Goal: Information Seeking & Learning: Learn about a topic

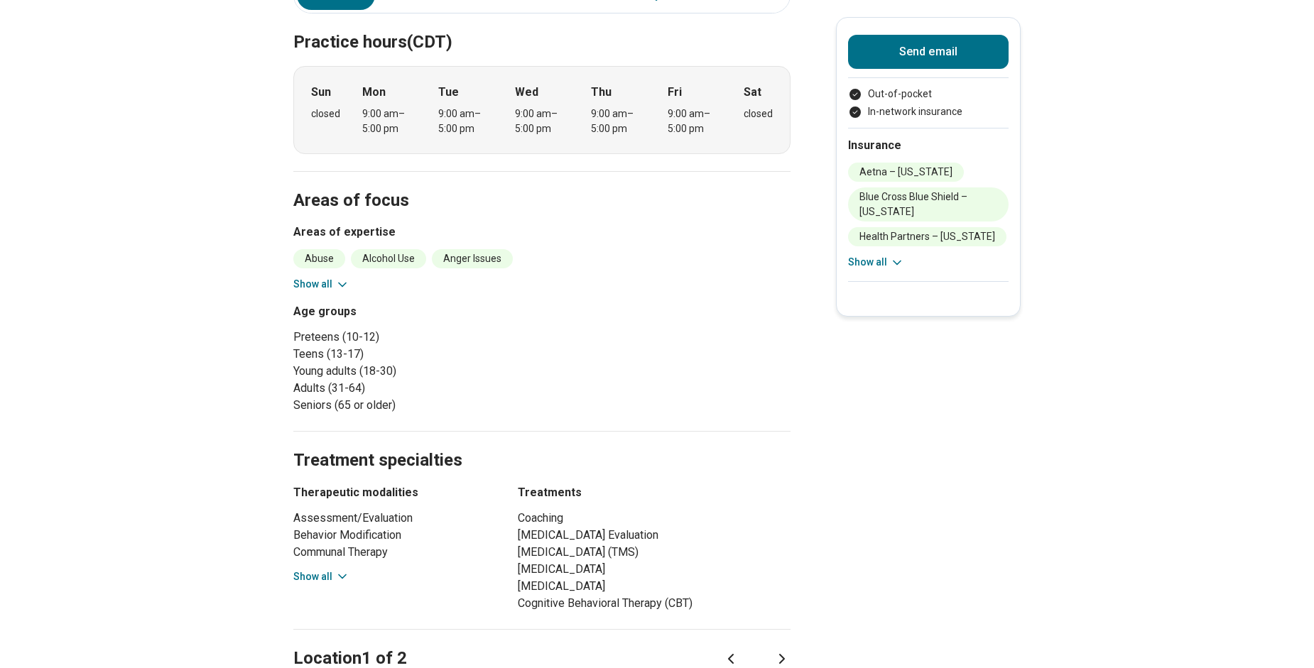
scroll to position [497, 0]
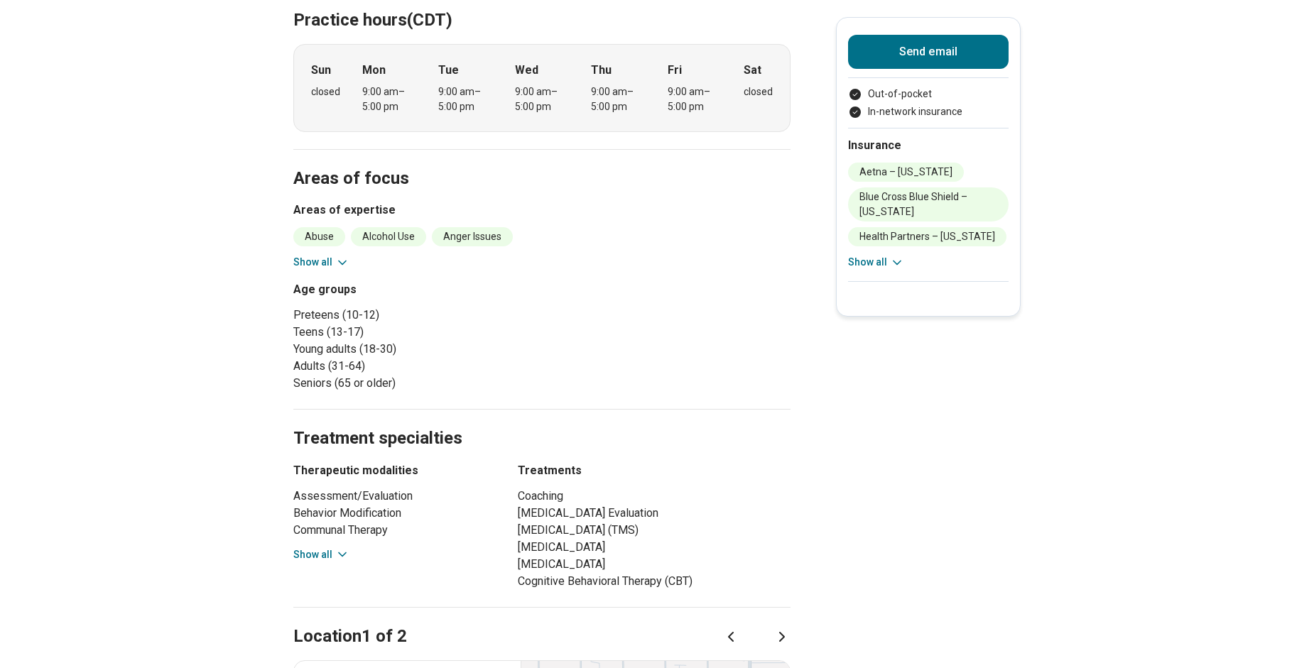
click at [344, 550] on icon at bounding box center [342, 555] width 14 height 14
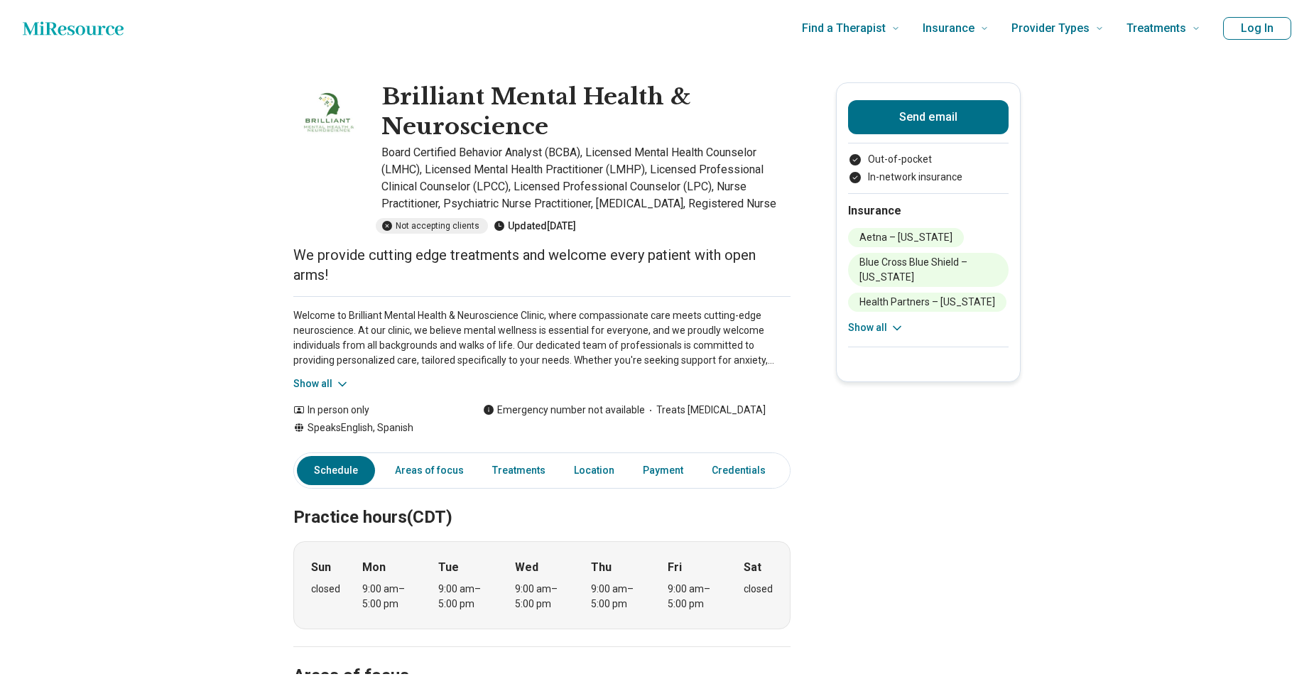
scroll to position [0, 0]
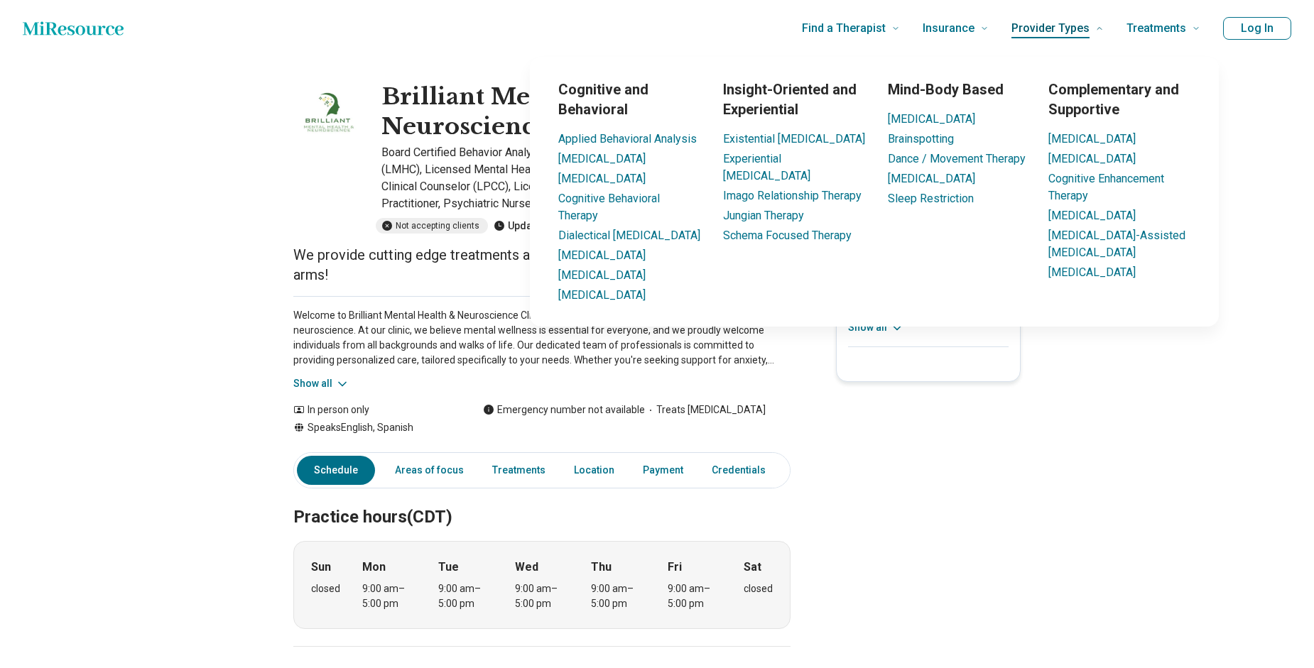
drag, startPoint x: 1191, startPoint y: 24, endPoint x: 1070, endPoint y: 23, distance: 120.7
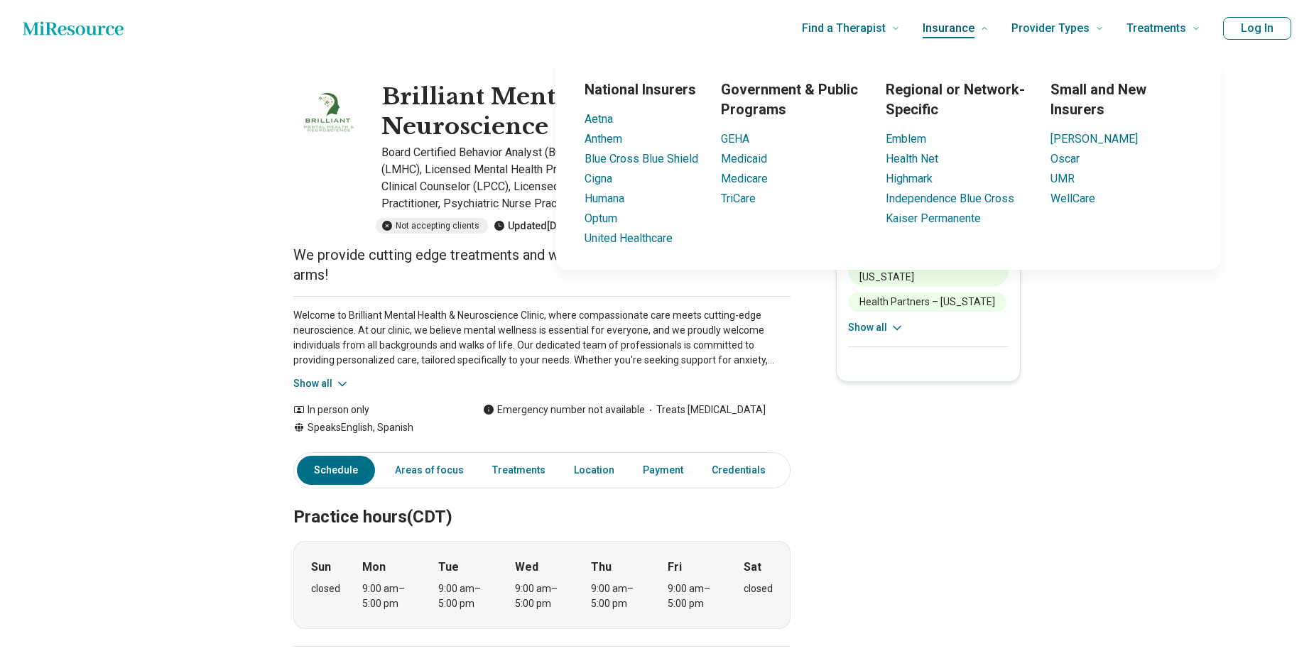
drag, startPoint x: 1070, startPoint y: 23, endPoint x: 951, endPoint y: 26, distance: 119.4
click at [951, 26] on span "Insurance" at bounding box center [948, 28] width 52 height 20
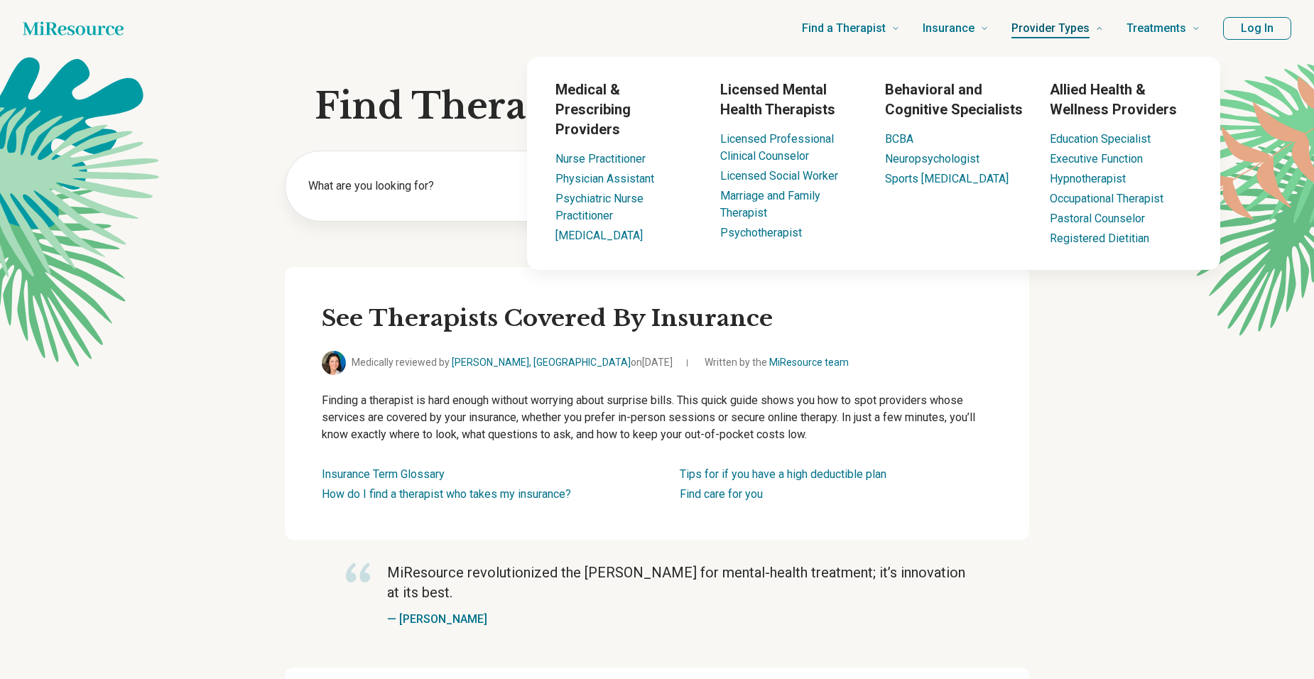
click at [1024, 26] on span "Provider Types" at bounding box center [1050, 28] width 78 height 20
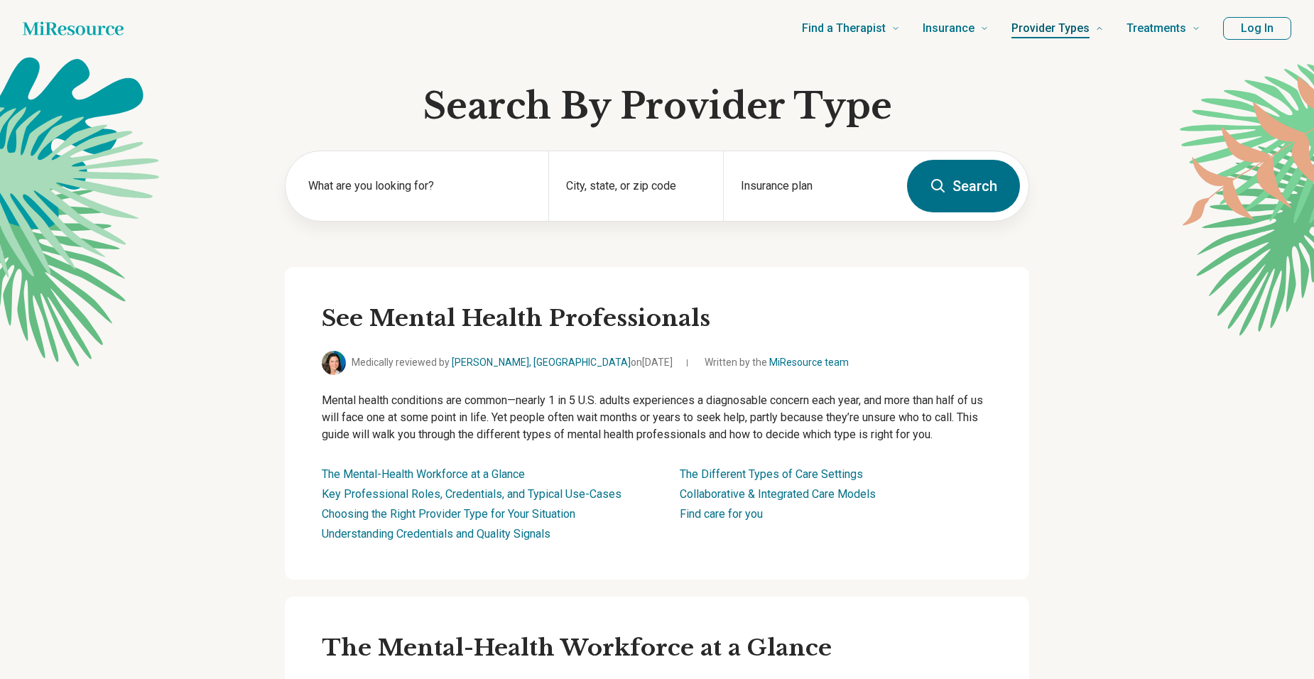
click at [1025, 26] on span "Provider Types" at bounding box center [1050, 28] width 78 height 20
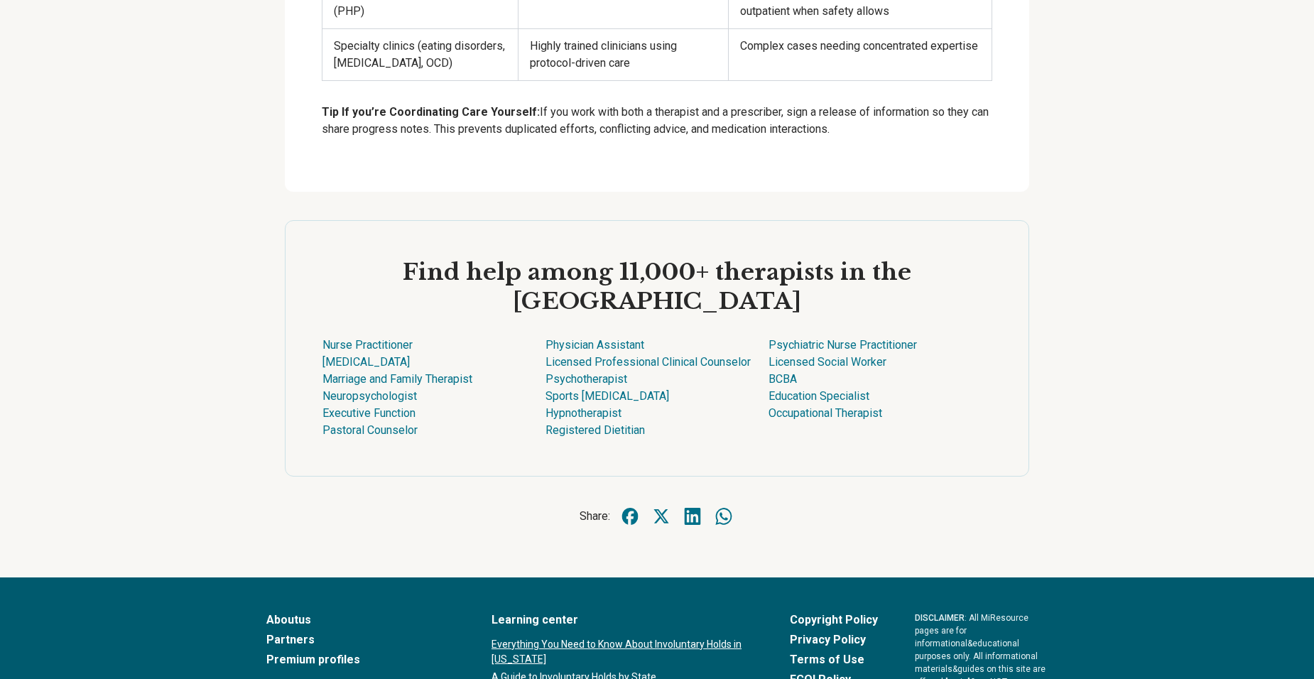
scroll to position [3118, 0]
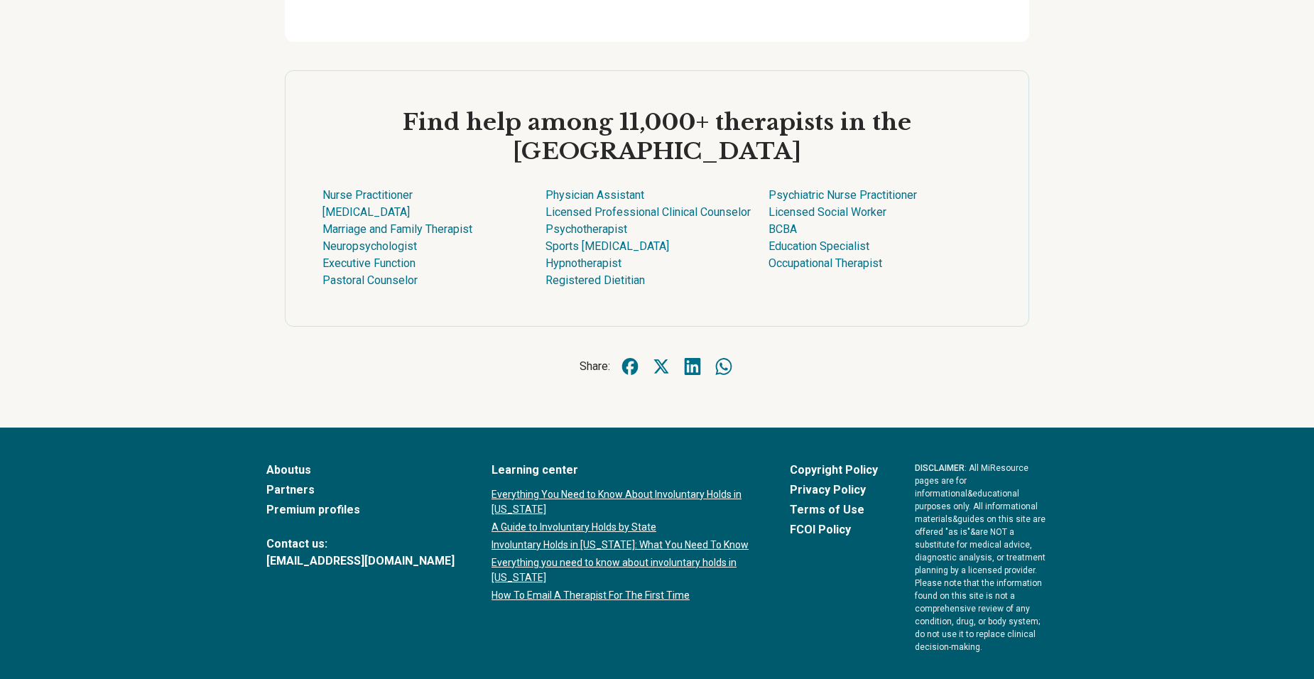
click at [1023, 668] on p "If you are at risk of harming yourself or others, or experiencing a mental heal…" at bounding box center [656, 689] width 781 height 15
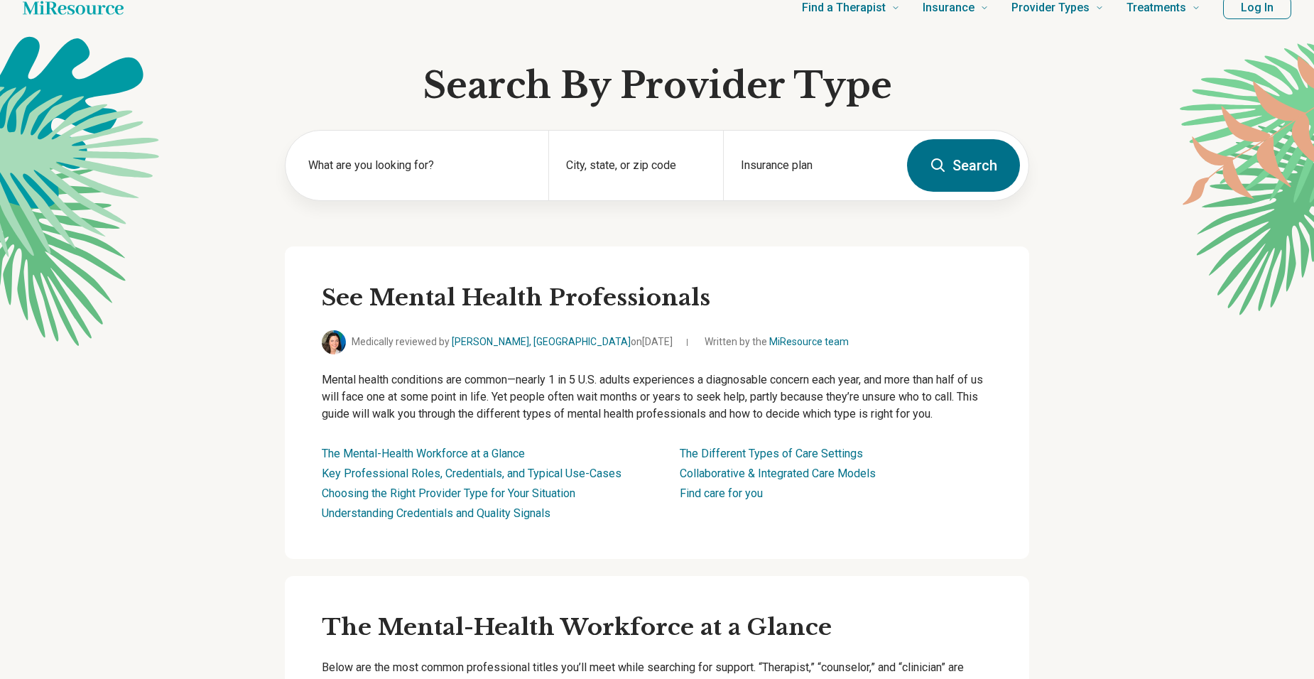
scroll to position [9, 0]
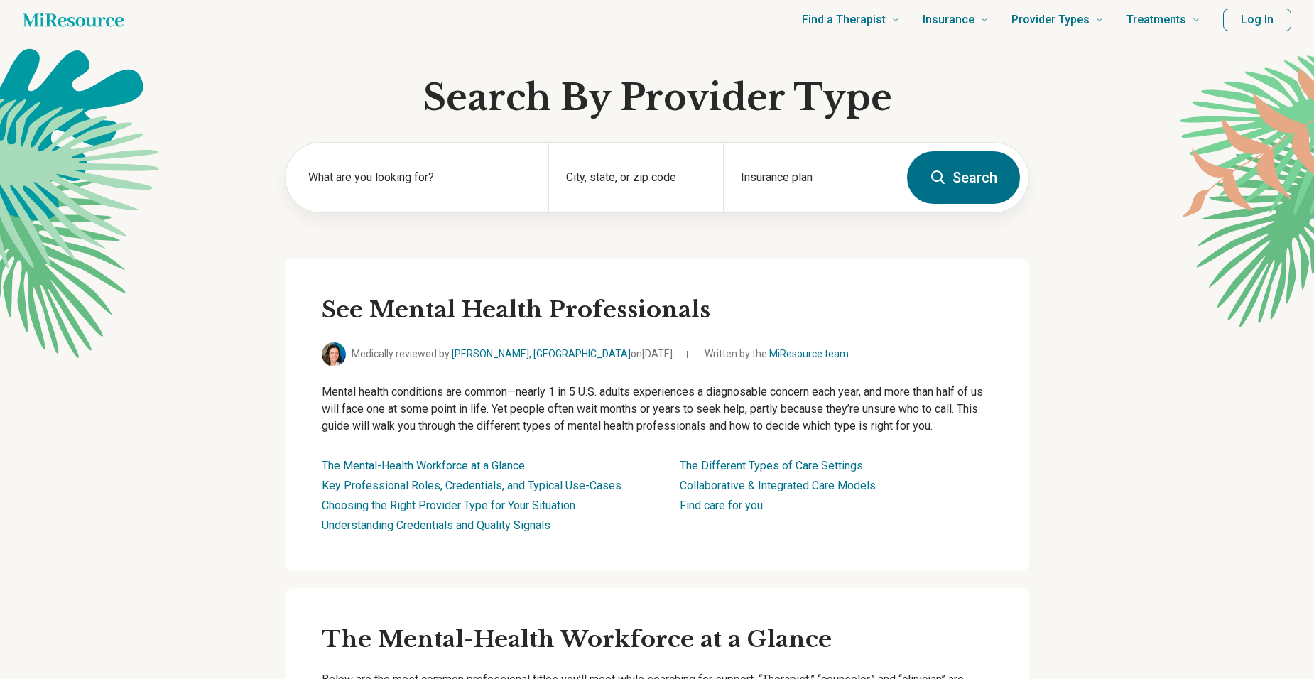
click at [908, 333] on div "See Mental Health Professionals Medically reviewed by [PERSON_NAME], [GEOGRAPHI…" at bounding box center [657, 414] width 744 height 312
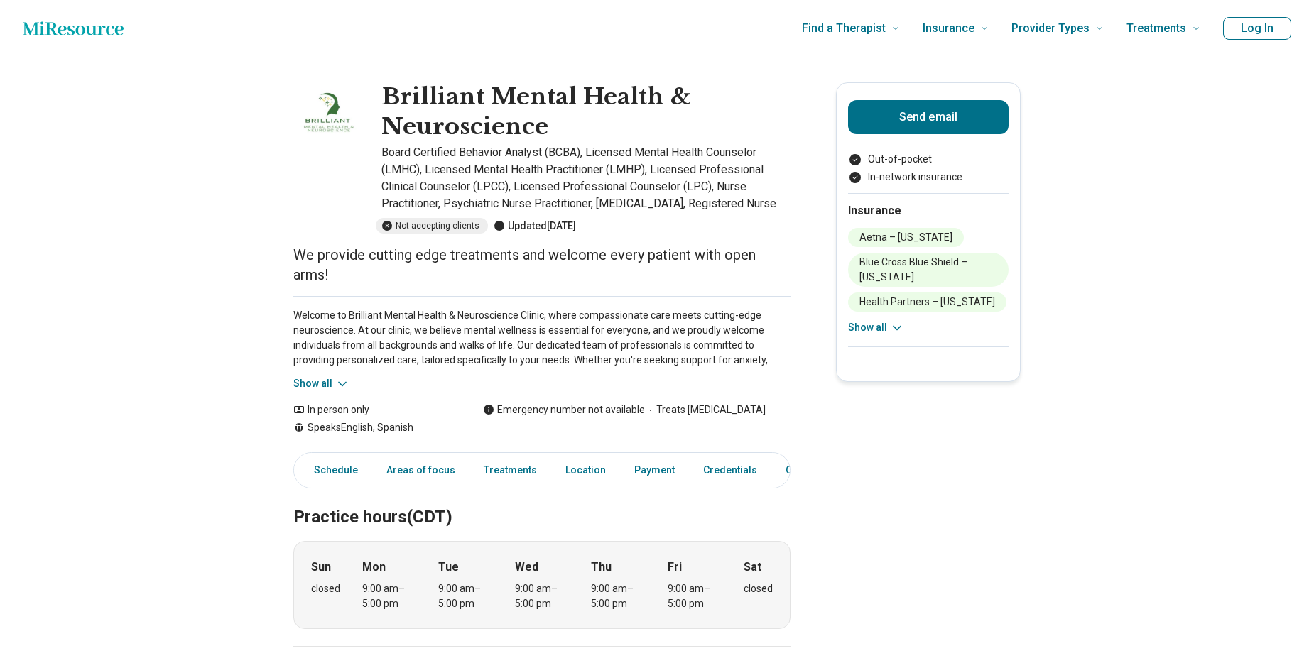
click at [344, 383] on icon at bounding box center [342, 384] width 14 height 14
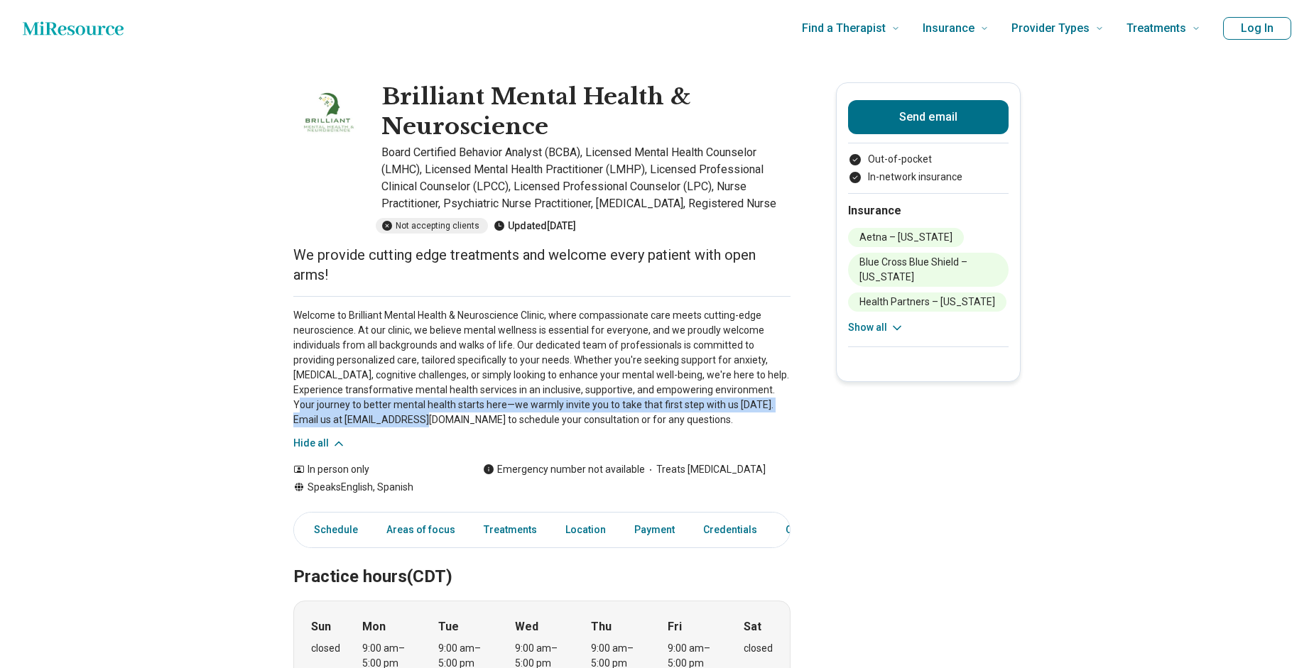
drag, startPoint x: 402, startPoint y: 419, endPoint x: 296, endPoint y: 413, distance: 106.0
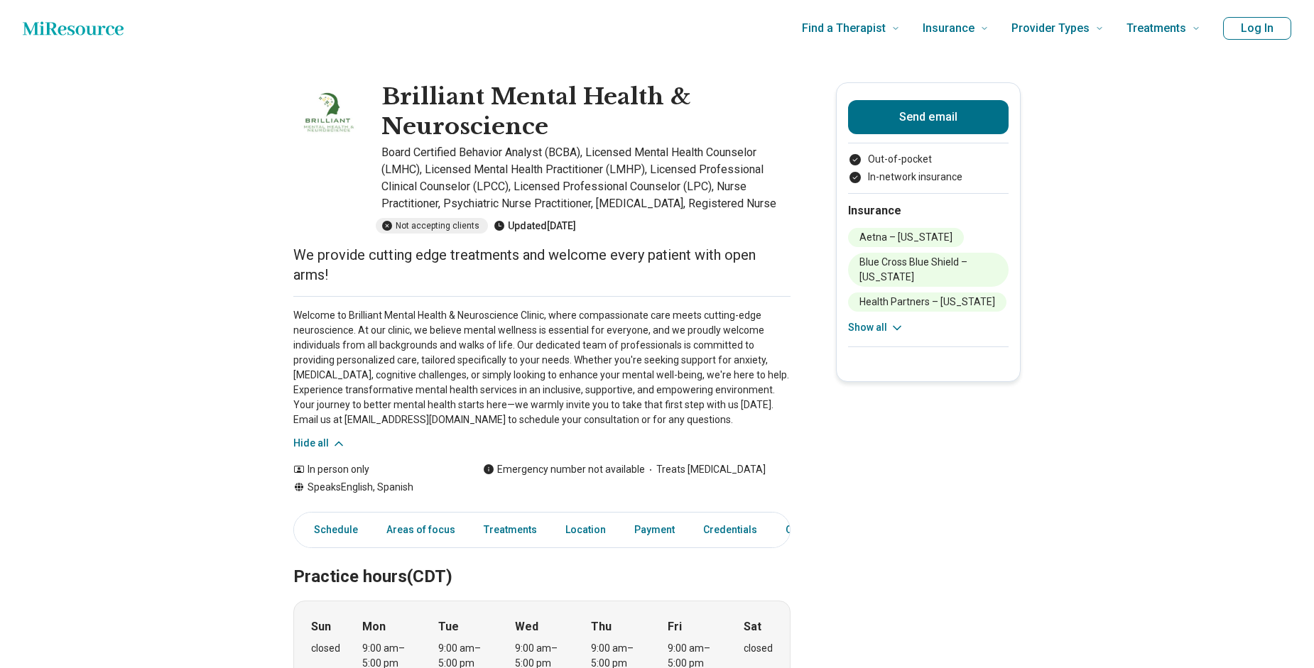
click at [511, 420] on p "Welcome to Brilliant Mental Health & Neuroscience Clinic, where compassionate c…" at bounding box center [541, 367] width 497 height 119
click at [655, 420] on p "Welcome to Brilliant Mental Health & Neuroscience Clinic, where compassionate c…" at bounding box center [541, 367] width 497 height 119
click at [663, 430] on div "Welcome to Brilliant Mental Health & Neuroscience Clinic, where compassionate c…" at bounding box center [541, 373] width 497 height 155
click at [500, 528] on link "Treatments" at bounding box center [510, 530] width 70 height 29
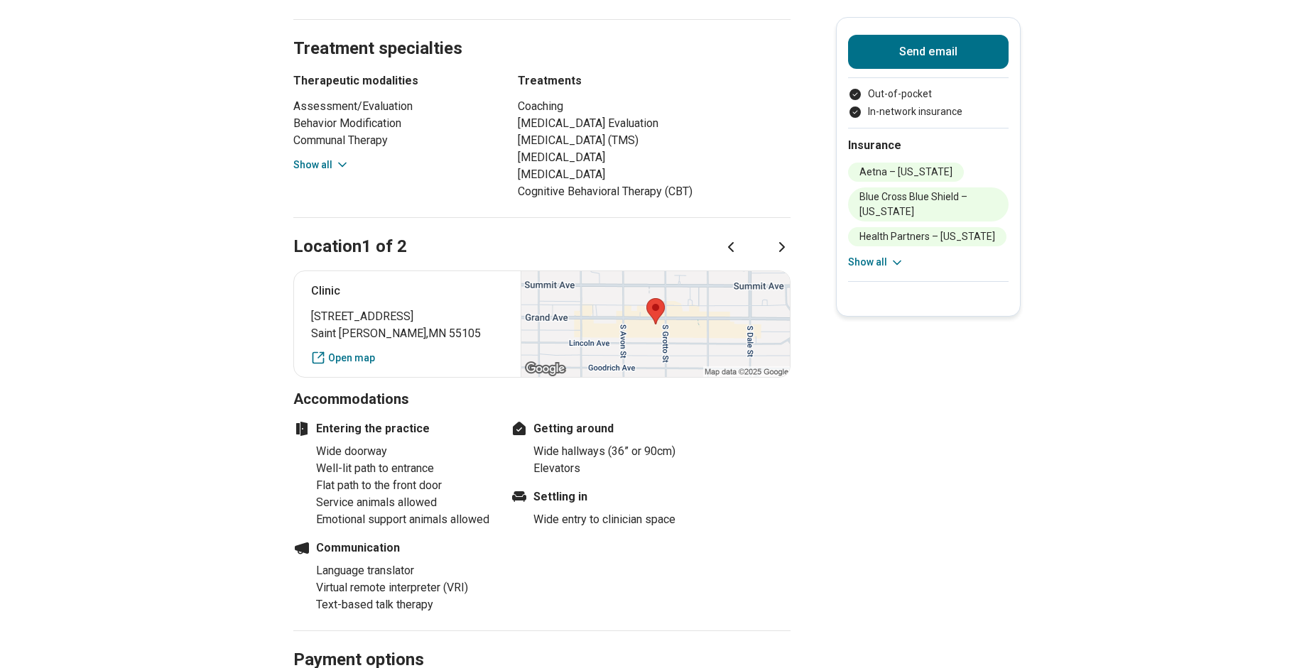
scroll to position [949, 0]
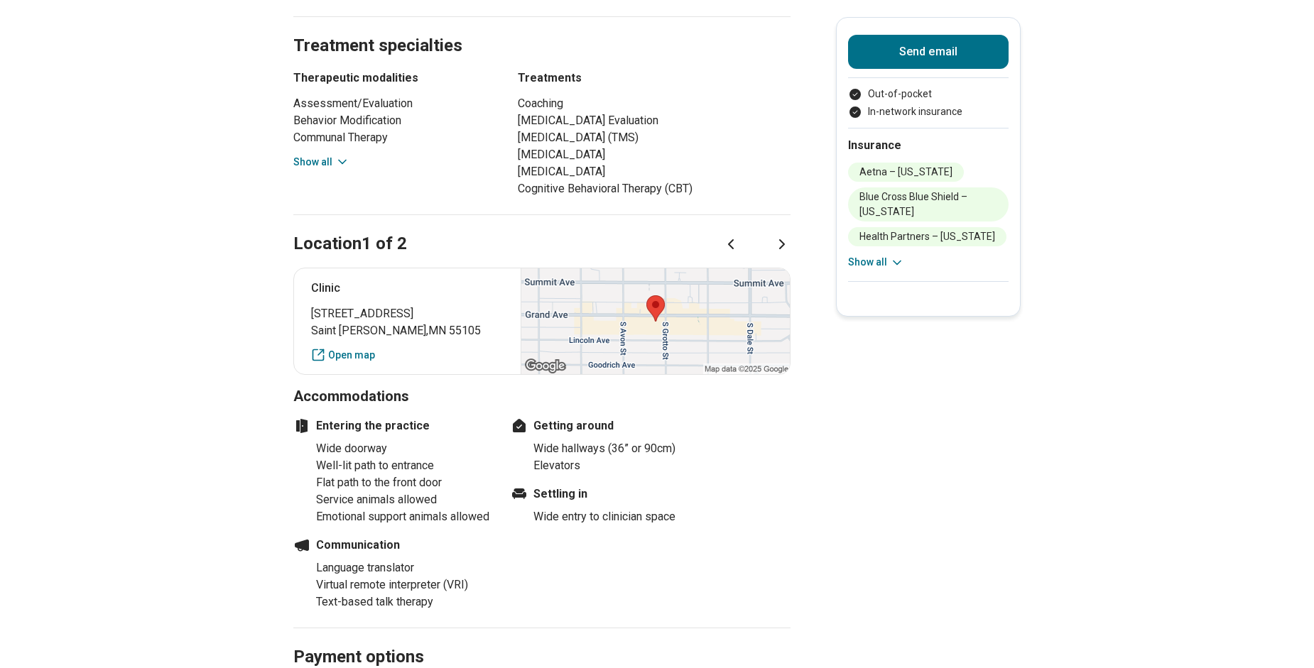
click at [344, 162] on icon at bounding box center [342, 162] width 7 height 4
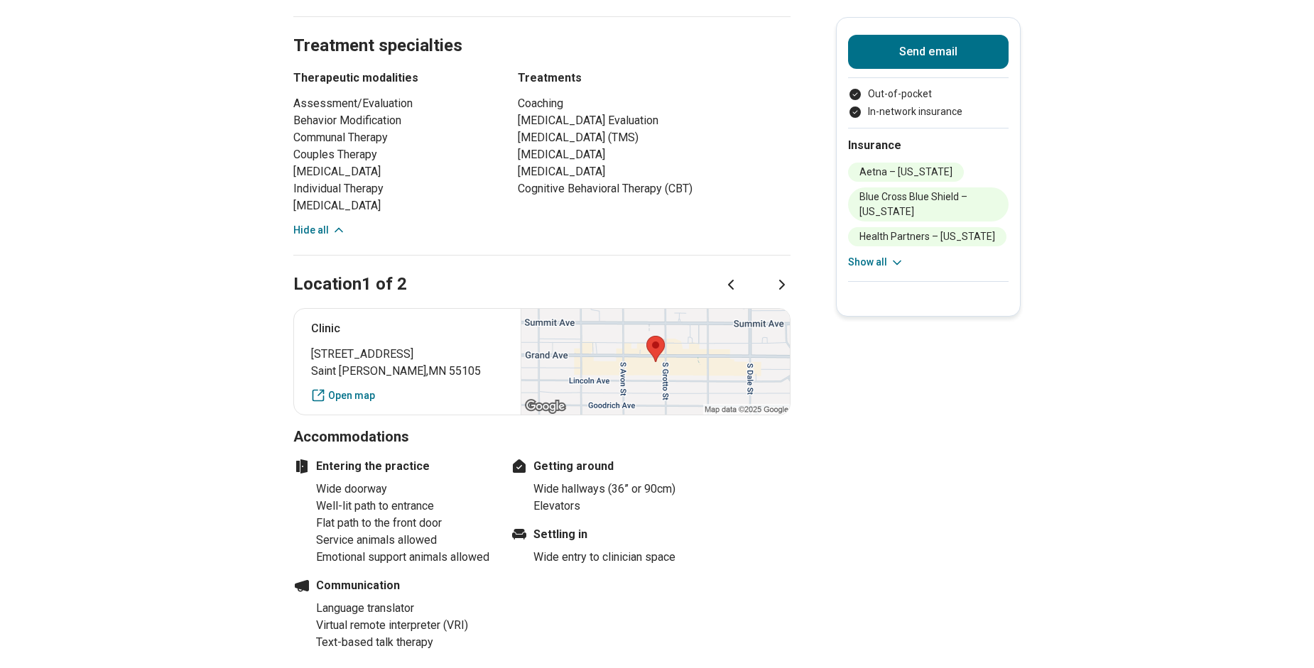
click at [341, 227] on icon at bounding box center [339, 230] width 14 height 14
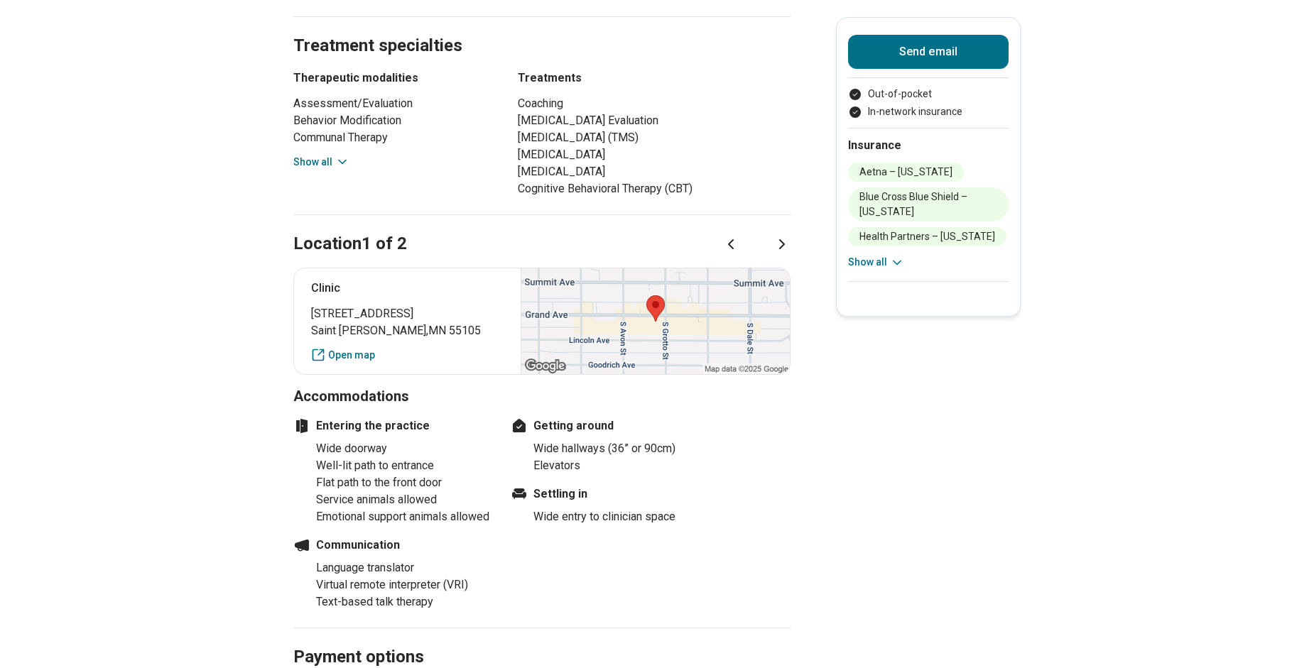
drag, startPoint x: 341, startPoint y: 227, endPoint x: 964, endPoint y: 375, distance: 640.9
click at [964, 374] on main "Brilliant Mental Health & Neuroscience Board Certified Behavior Analyst (BCBA),…" at bounding box center [657, 126] width 1314 height 2038
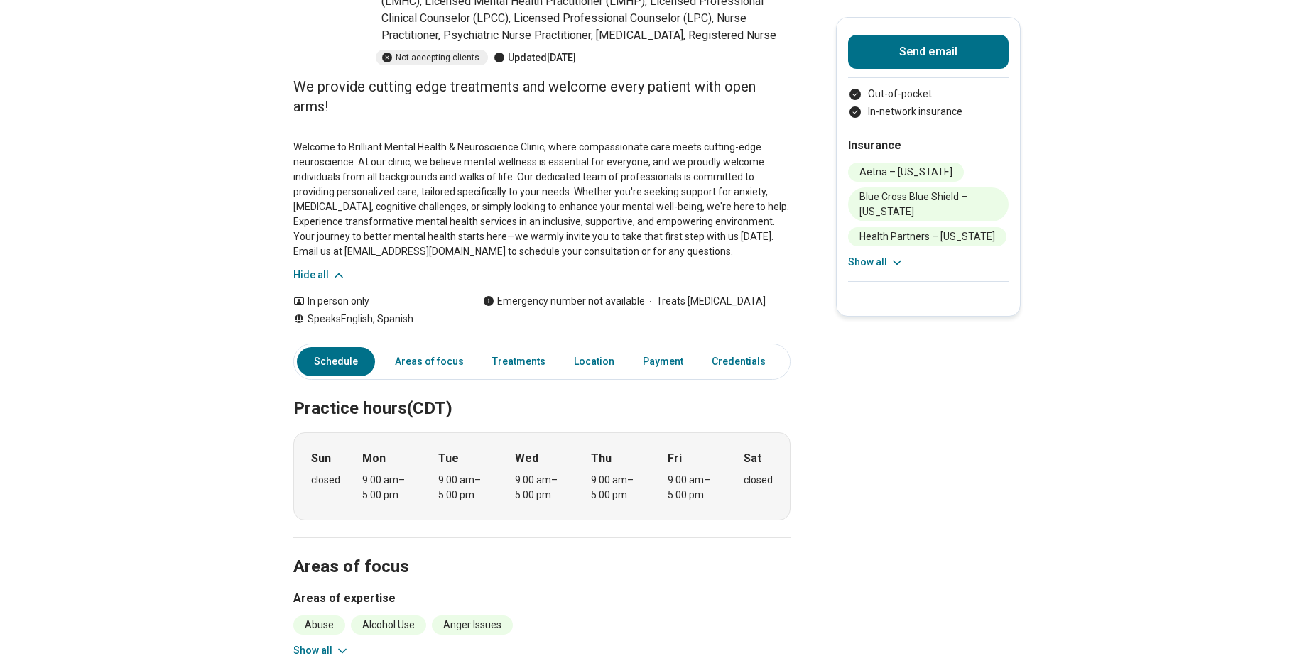
scroll to position [0, 0]
